Goal: Task Accomplishment & Management: Use online tool/utility

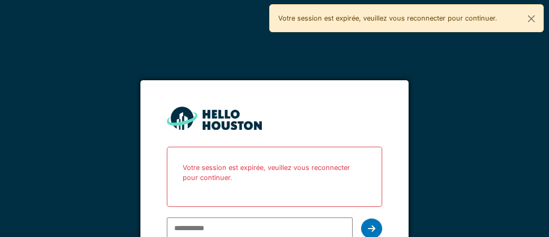
type input "**********"
click at [373, 232] on icon at bounding box center [371, 228] width 7 height 8
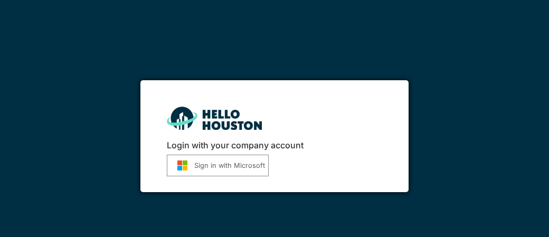
click at [215, 168] on button "Sign in with Microsoft" at bounding box center [218, 166] width 102 height 22
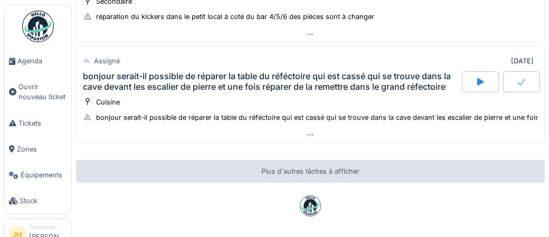
scroll to position [167, 0]
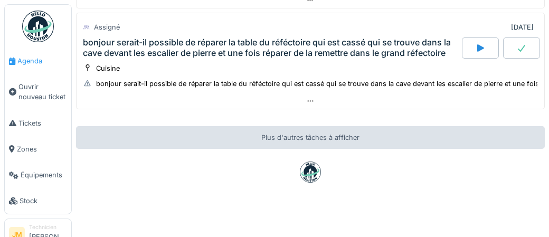
click at [32, 62] on span "Agenda" at bounding box center [42, 61] width 50 height 10
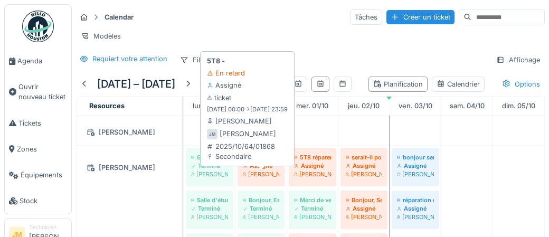
click at [265, 178] on div "[PERSON_NAME]" at bounding box center [261, 174] width 36 height 8
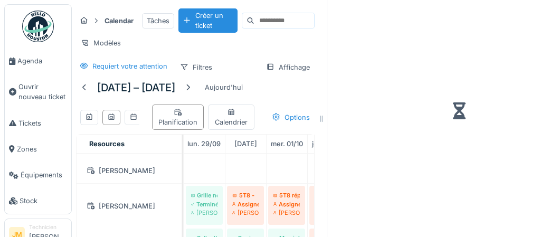
scroll to position [201, 0]
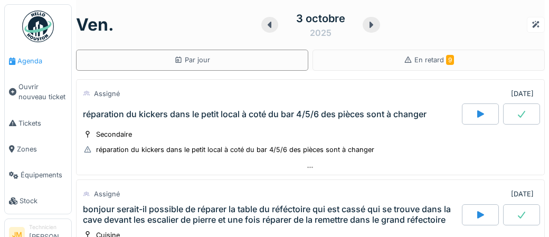
click at [39, 65] on span "Agenda" at bounding box center [42, 61] width 50 height 10
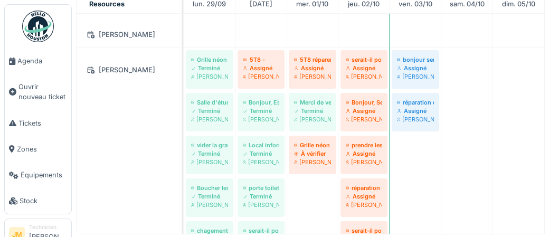
scroll to position [202, 0]
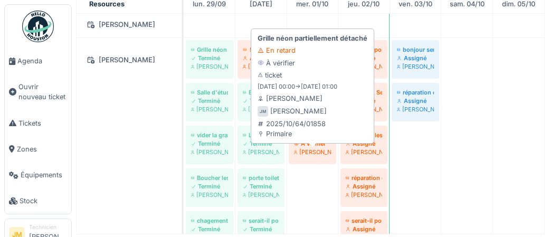
click at [314, 148] on div "À vérifier" at bounding box center [312, 143] width 37 height 8
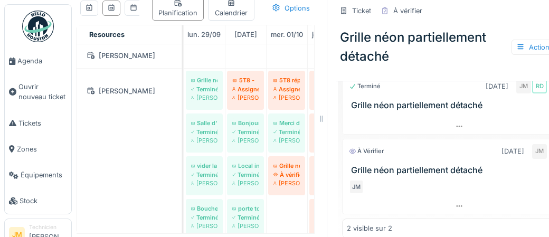
scroll to position [387, 0]
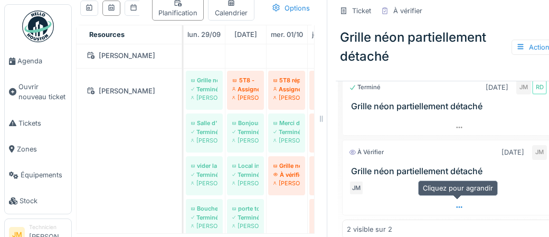
click at [458, 206] on icon at bounding box center [459, 207] width 8 height 7
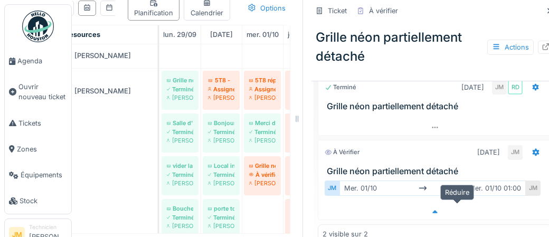
scroll to position [400, 0]
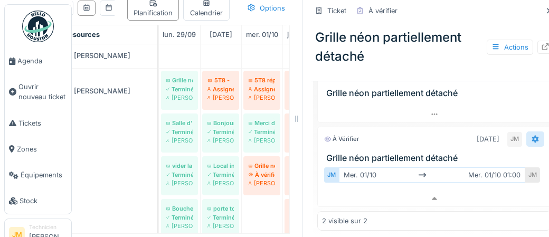
click at [534, 137] on icon at bounding box center [535, 139] width 8 height 7
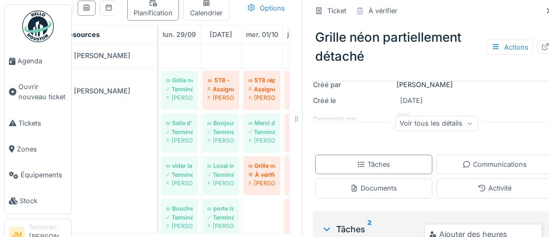
scroll to position [212, 0]
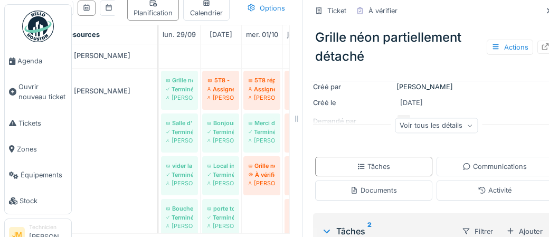
click at [430, 126] on div "Voir tous les détails" at bounding box center [436, 125] width 83 height 15
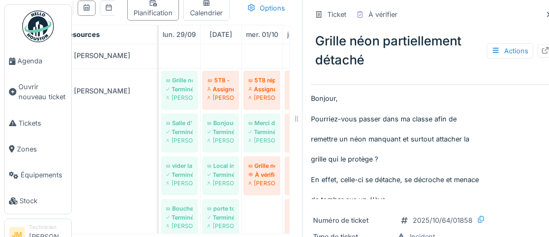
scroll to position [0, 0]
click at [545, 51] on icon at bounding box center [545, 51] width 8 height 7
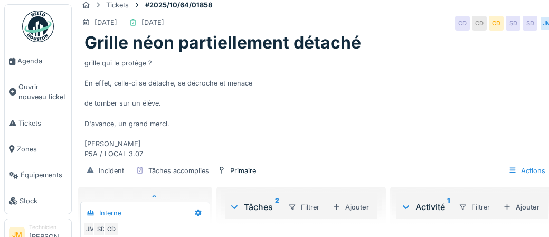
scroll to position [11, 0]
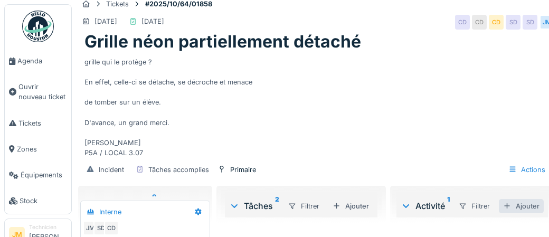
click at [527, 209] on div "Ajouter" at bounding box center [521, 206] width 45 height 14
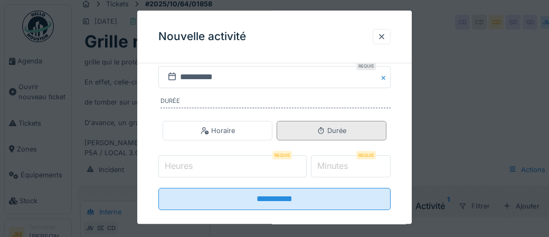
scroll to position [222, 0]
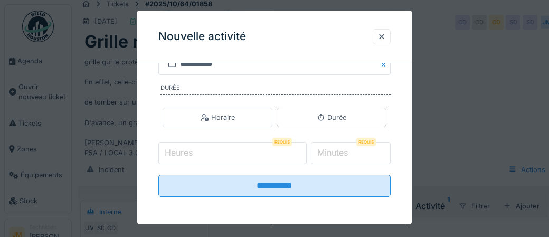
click at [202, 154] on input "Heures" at bounding box center [232, 153] width 148 height 22
type input "*"
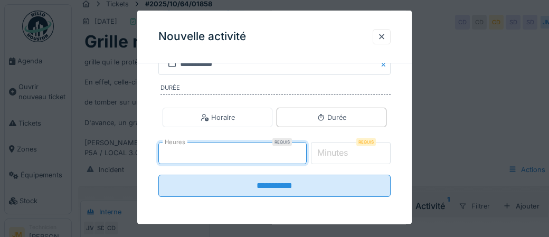
type input "*"
click at [340, 150] on label "Minutes" at bounding box center [332, 153] width 35 height 13
click at [340, 150] on input "*" at bounding box center [351, 153] width 80 height 22
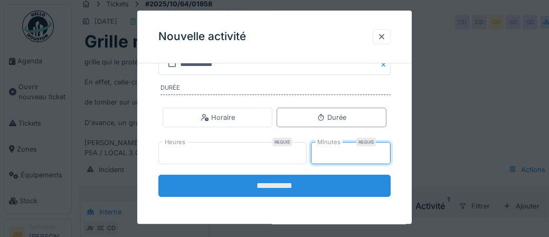
type input "**"
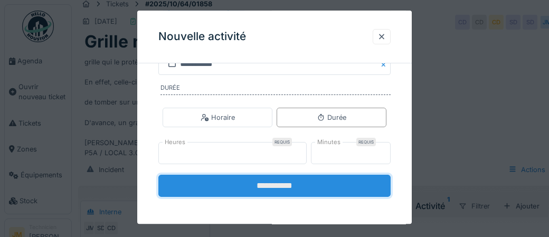
click at [301, 186] on input "**********" at bounding box center [274, 186] width 232 height 22
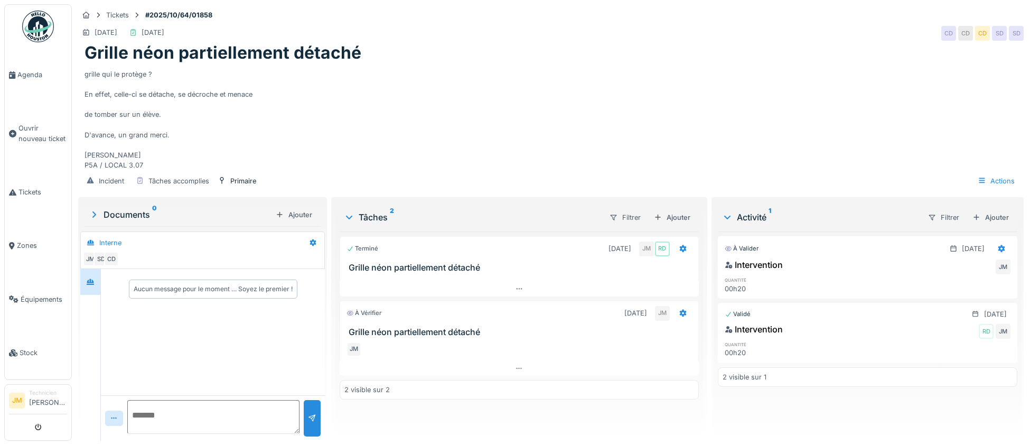
scroll to position [59, 0]
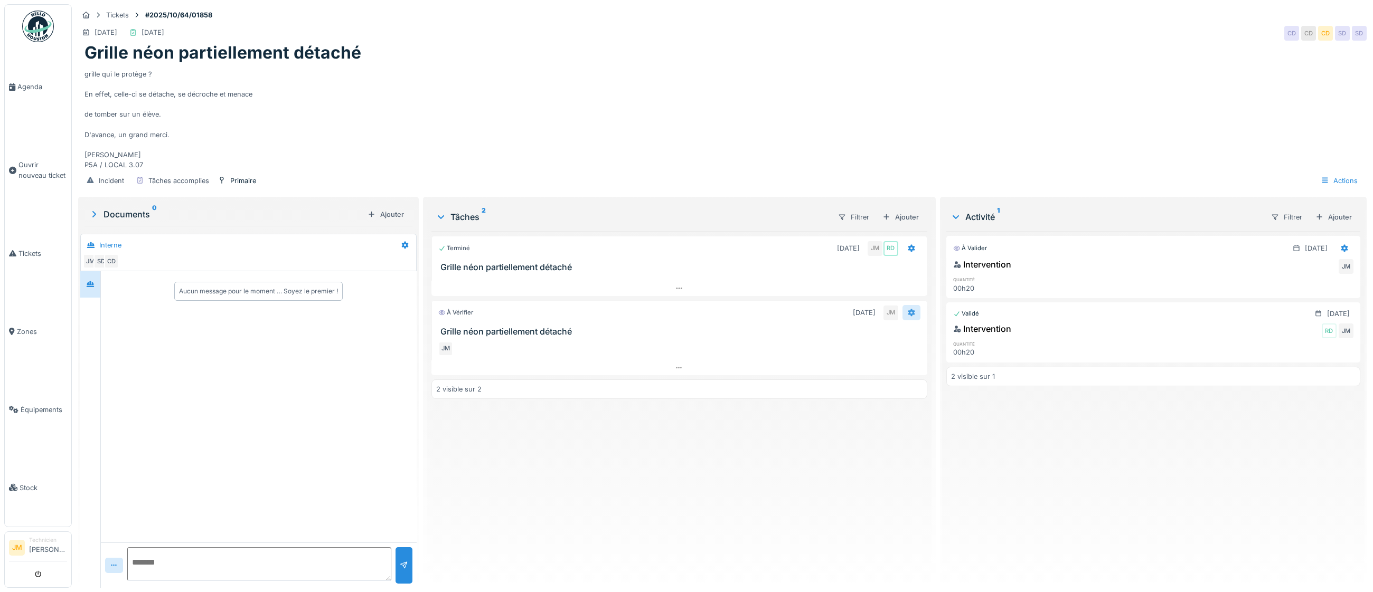
click at [549, 237] on div at bounding box center [911, 312] width 18 height 15
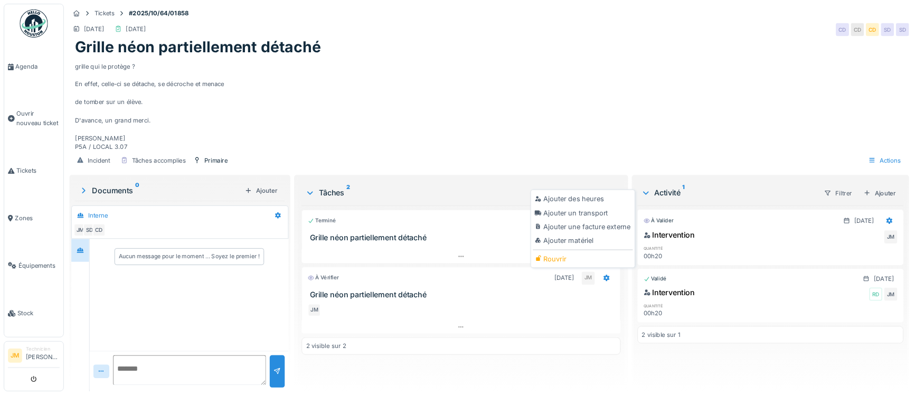
scroll to position [58, 0]
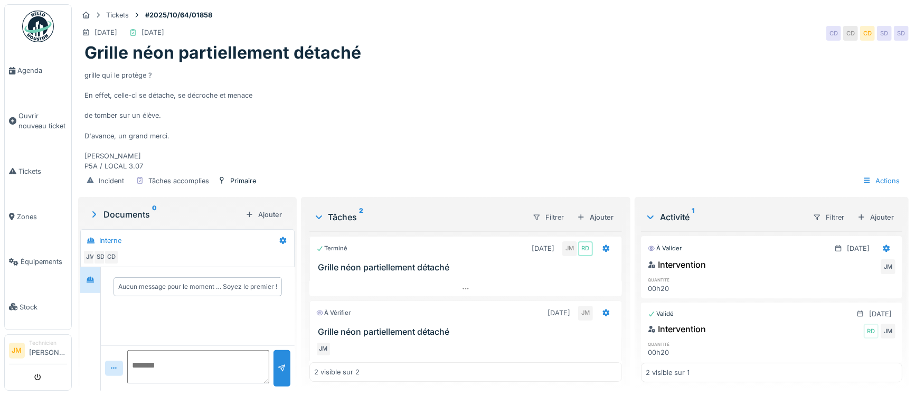
click at [549, 237] on div "JM" at bounding box center [465, 349] width 299 height 15
click at [549, 237] on div at bounding box center [606, 313] width 8 height 10
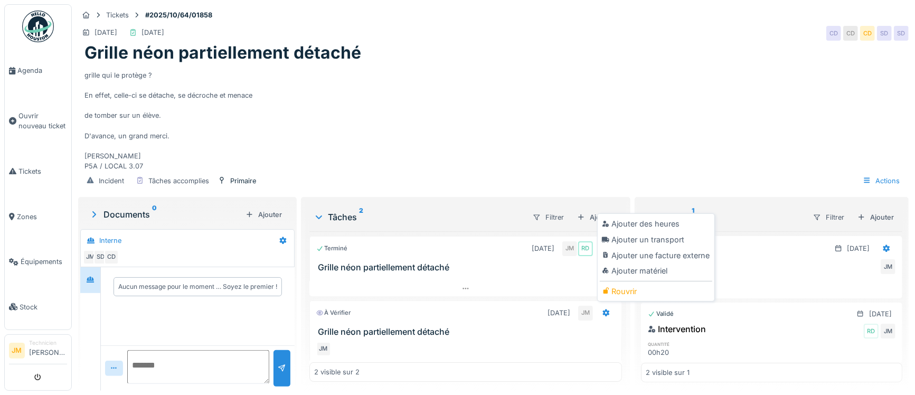
click at [512, 237] on h3 "Grille néon partiellement détaché" at bounding box center [467, 267] width 299 height 10
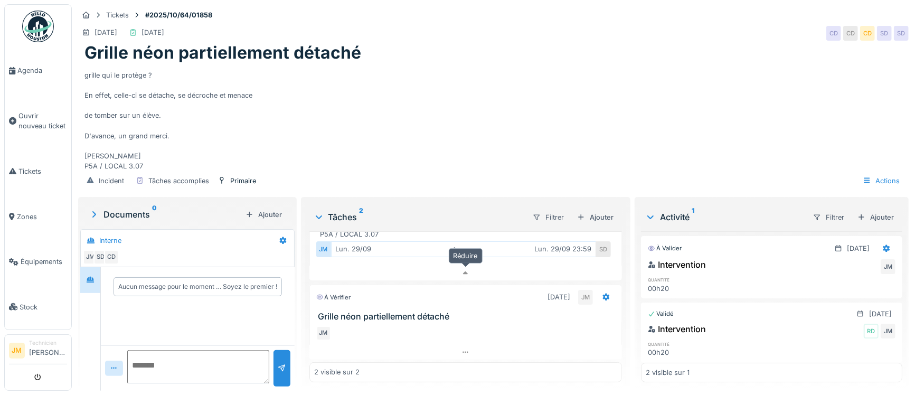
scroll to position [202, 0]
click at [549, 237] on div "JM" at bounding box center [585, 295] width 15 height 15
click at [549, 237] on div at bounding box center [606, 295] width 8 height 10
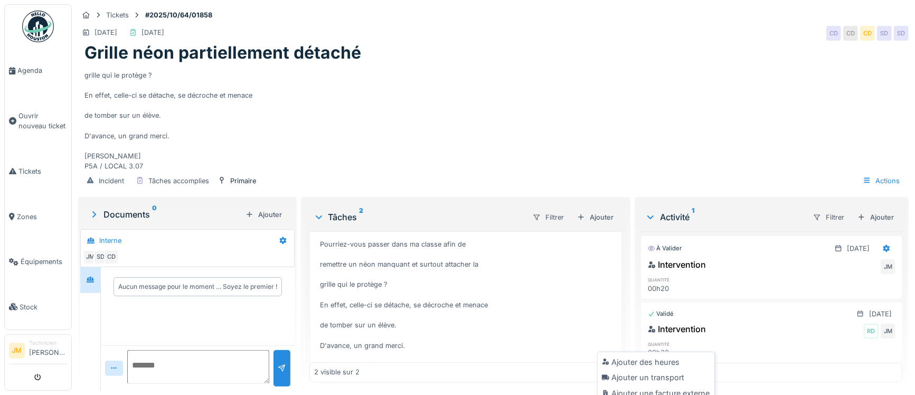
scroll to position [0, 0]
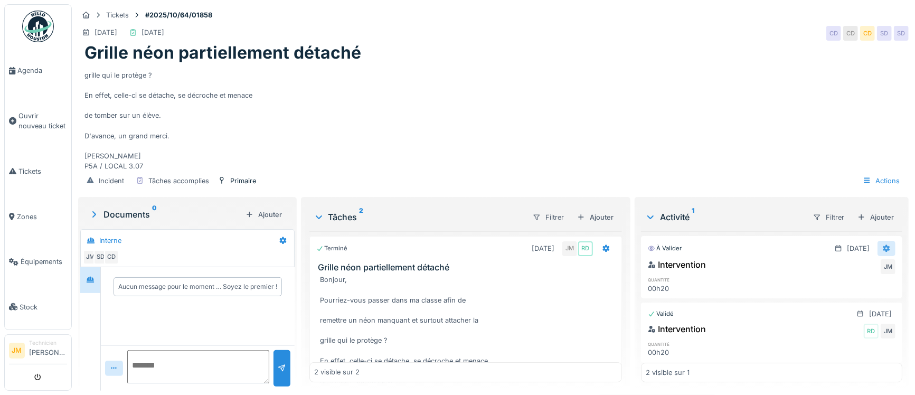
click at [549, 237] on icon at bounding box center [886, 248] width 8 height 7
click at [549, 237] on div "Supprimer" at bounding box center [866, 289] width 51 height 16
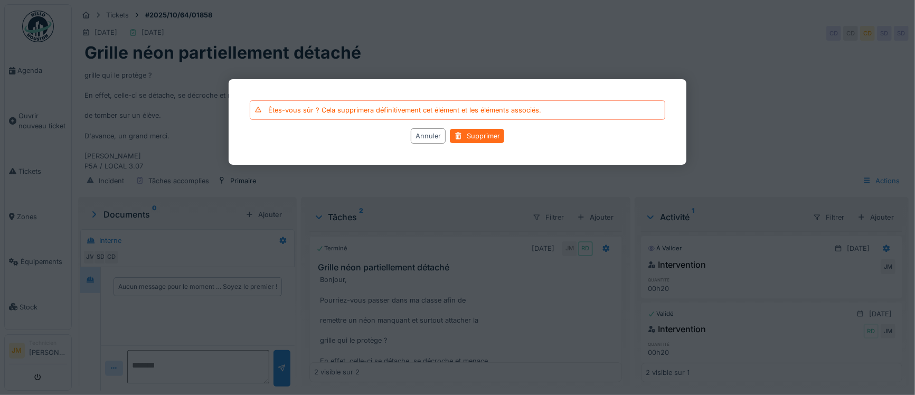
click at [479, 138] on div "Supprimer" at bounding box center [477, 136] width 54 height 14
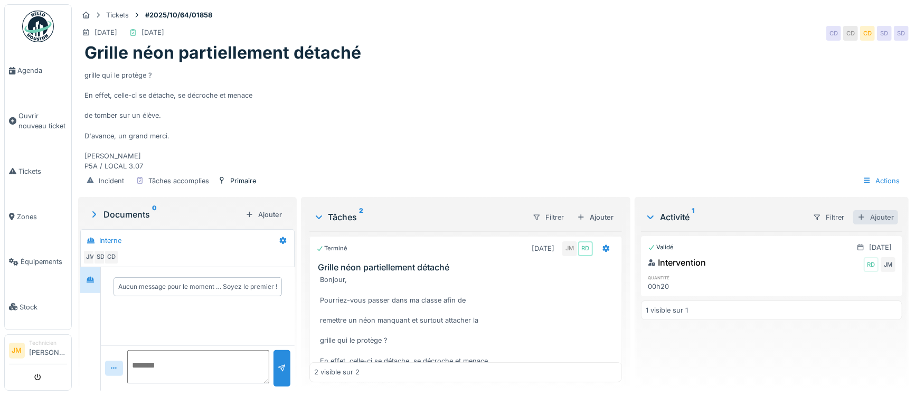
click at [549, 214] on div "Ajouter" at bounding box center [875, 217] width 45 height 14
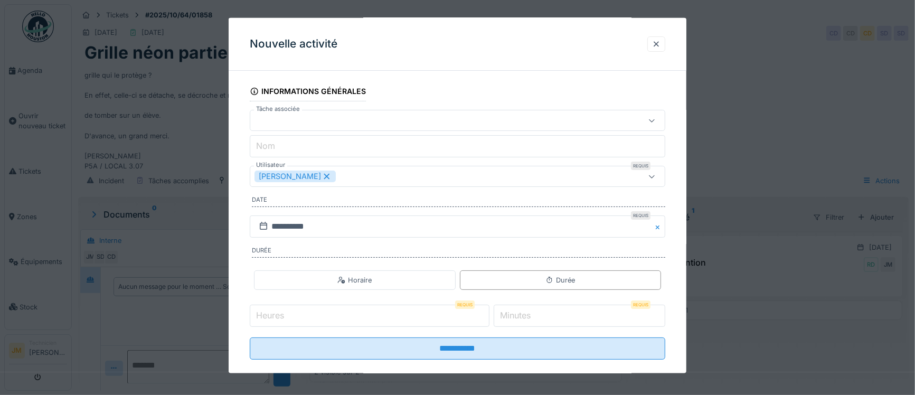
scroll to position [60, 0]
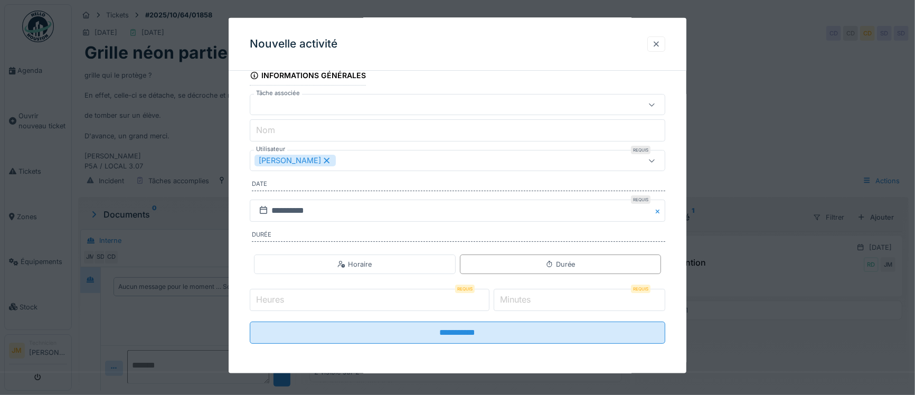
click at [549, 46] on div at bounding box center [656, 44] width 8 height 10
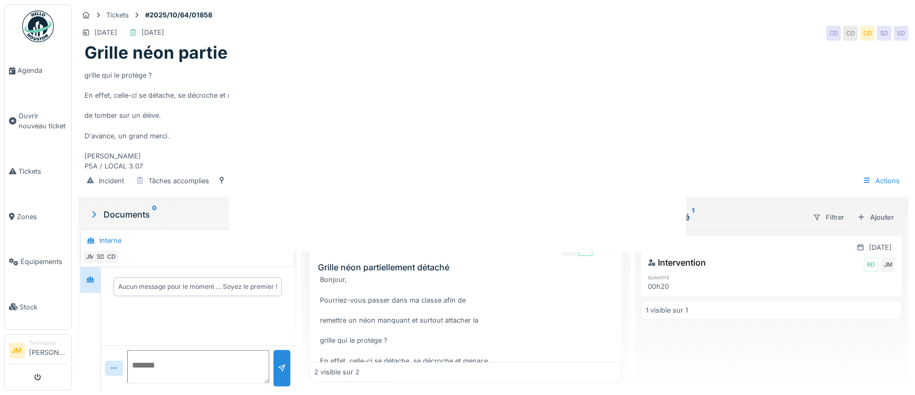
scroll to position [0, 0]
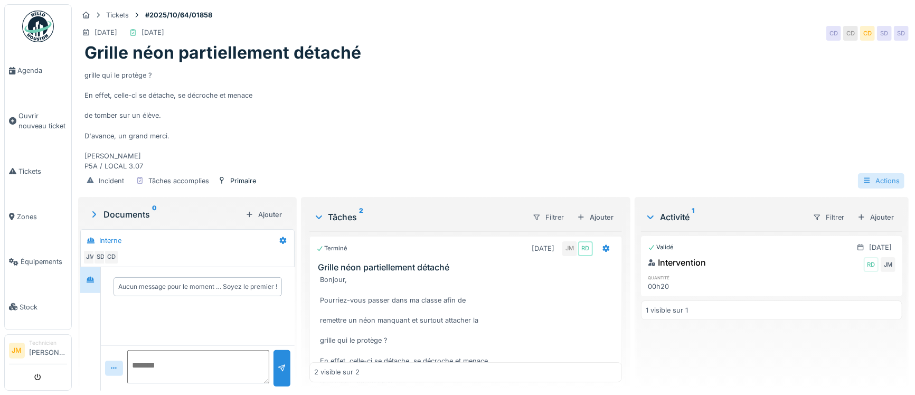
click at [549, 184] on div "Actions" at bounding box center [881, 180] width 46 height 15
click at [549, 225] on div "Consulter les journaux d'activité" at bounding box center [837, 220] width 130 height 16
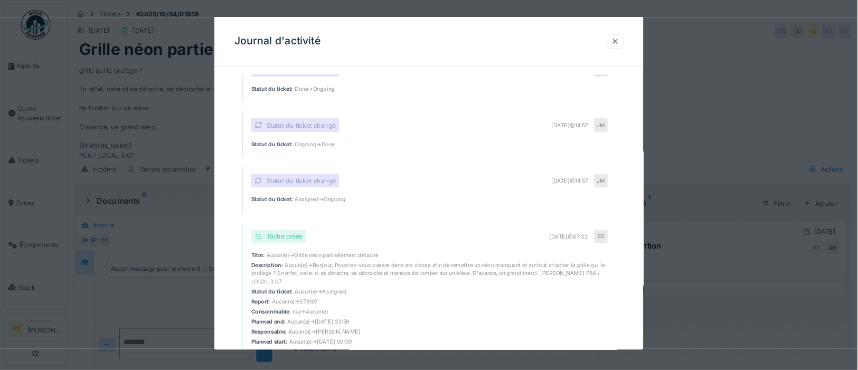
scroll to position [223, 0]
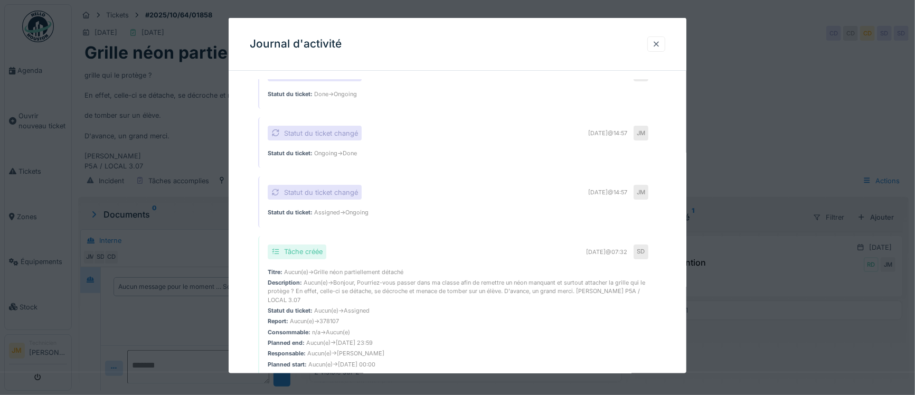
click at [549, 44] on div at bounding box center [656, 44] width 8 height 10
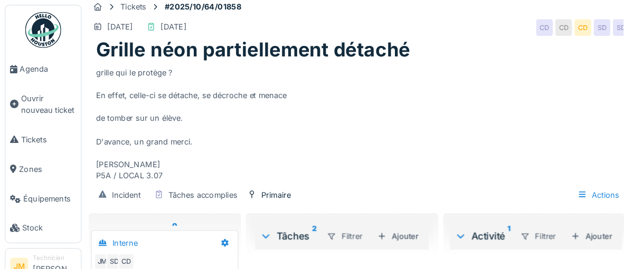
scroll to position [11, 0]
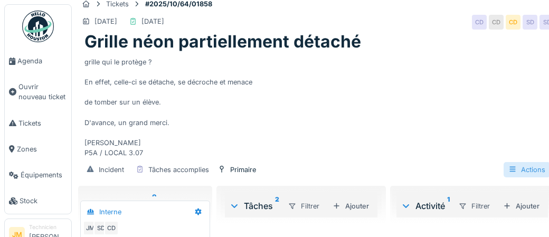
click at [531, 169] on div "Actions" at bounding box center [527, 169] width 46 height 15
click at [405, 207] on icon at bounding box center [406, 206] width 6 height 4
click at [421, 206] on div "Activité 1" at bounding box center [425, 206] width 49 height 13
click at [402, 206] on icon at bounding box center [406, 206] width 8 height 11
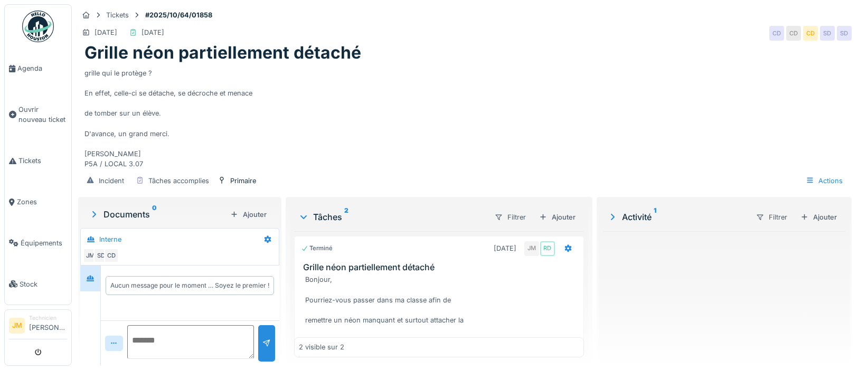
scroll to position [60, 0]
click at [192, 237] on textarea at bounding box center [190, 342] width 127 height 34
click at [263, 237] on div at bounding box center [266, 343] width 8 height 10
click at [211, 237] on textarea at bounding box center [190, 342] width 127 height 34
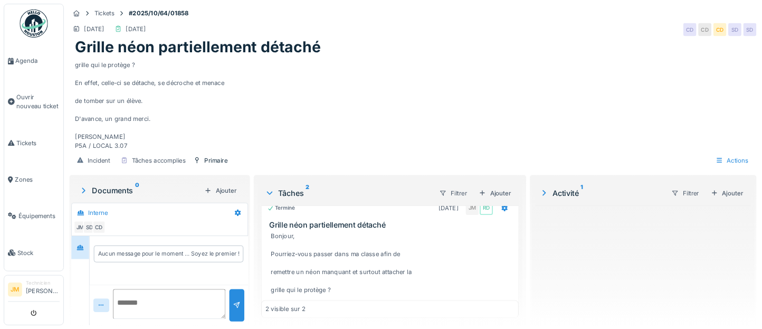
scroll to position [35, 0]
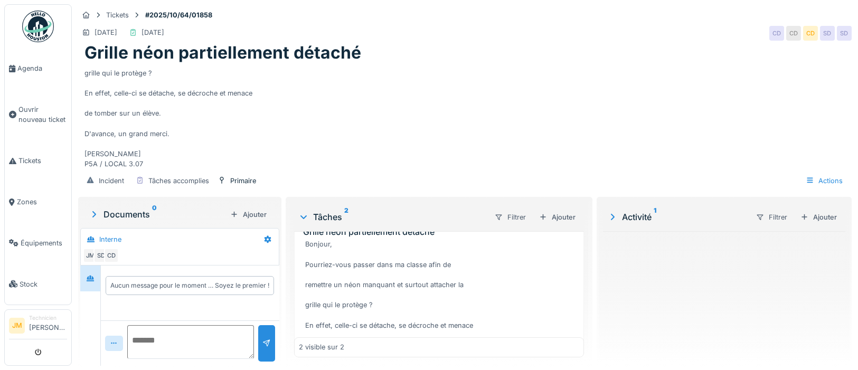
click at [198, 237] on textarea at bounding box center [190, 342] width 127 height 34
type textarea "*"
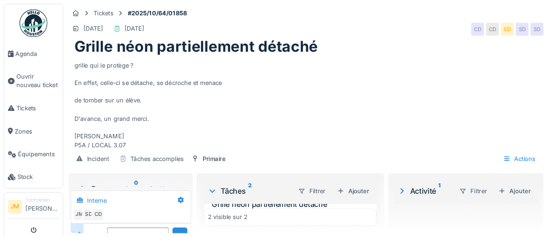
scroll to position [35, 0]
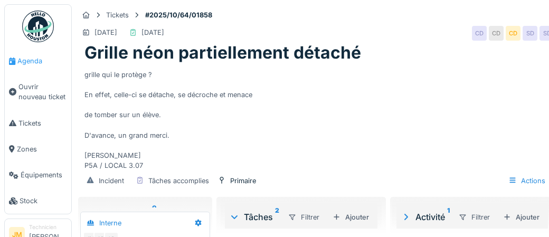
click at [30, 59] on span "Agenda" at bounding box center [42, 61] width 50 height 10
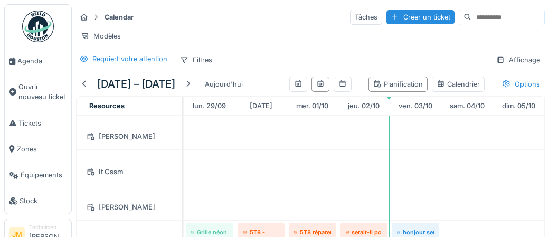
scroll to position [162, 0]
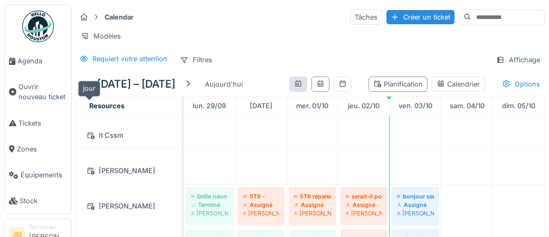
click at [294, 89] on div at bounding box center [298, 84] width 8 height 10
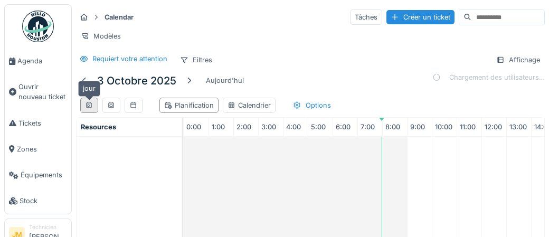
scroll to position [0, 149]
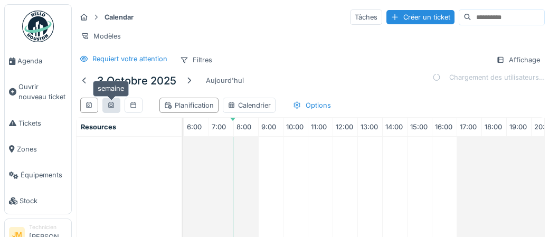
click at [111, 103] on icon at bounding box center [111, 105] width 6 height 6
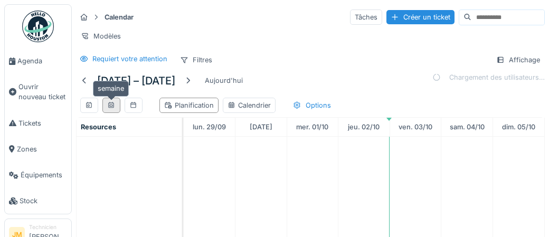
scroll to position [0, 0]
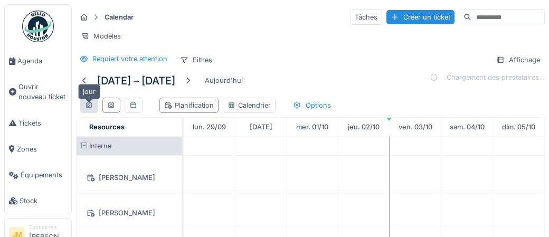
click at [88, 106] on icon at bounding box center [89, 105] width 8 height 7
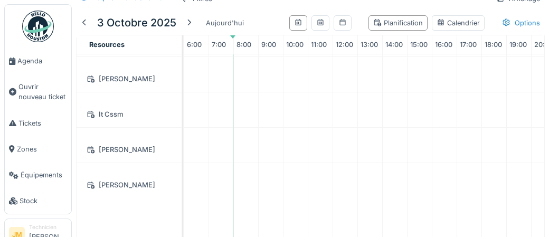
click at [110, 183] on div "[PERSON_NAME]" at bounding box center [129, 184] width 92 height 13
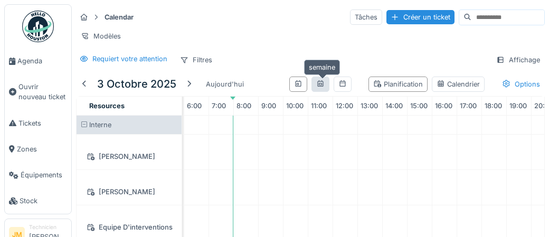
click at [322, 83] on icon at bounding box center [320, 83] width 8 height 7
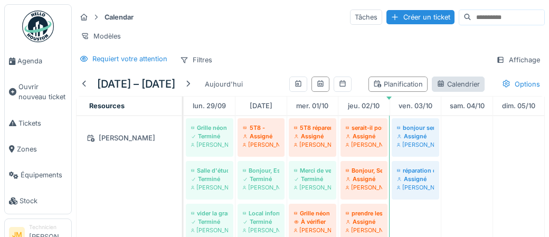
click at [437, 89] on div "Calendrier" at bounding box center [458, 84] width 43 height 10
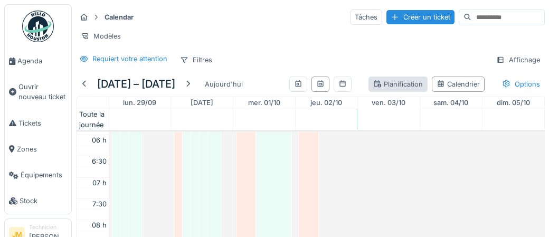
click at [373, 89] on div "Planification" at bounding box center [398, 84] width 50 height 10
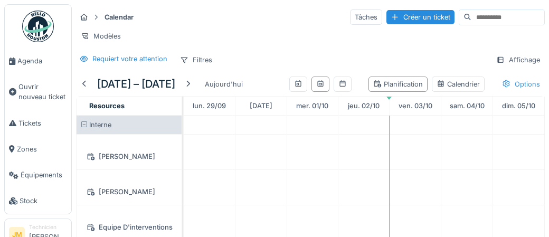
click at [497, 92] on div "Options" at bounding box center [521, 84] width 48 height 15
